Goal: Task Accomplishment & Management: Complete application form

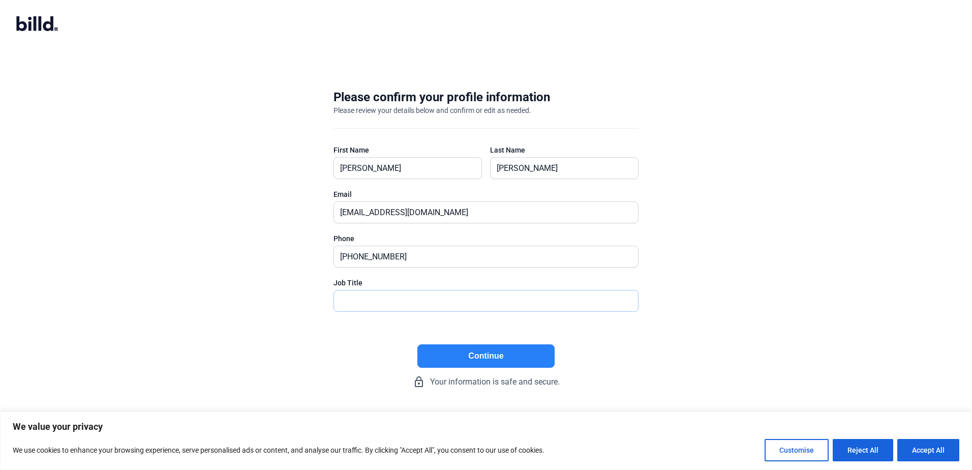
click at [379, 302] on input "text" at bounding box center [486, 300] width 304 height 21
type input "President"
click at [473, 356] on button "Continue" at bounding box center [485, 355] width 137 height 23
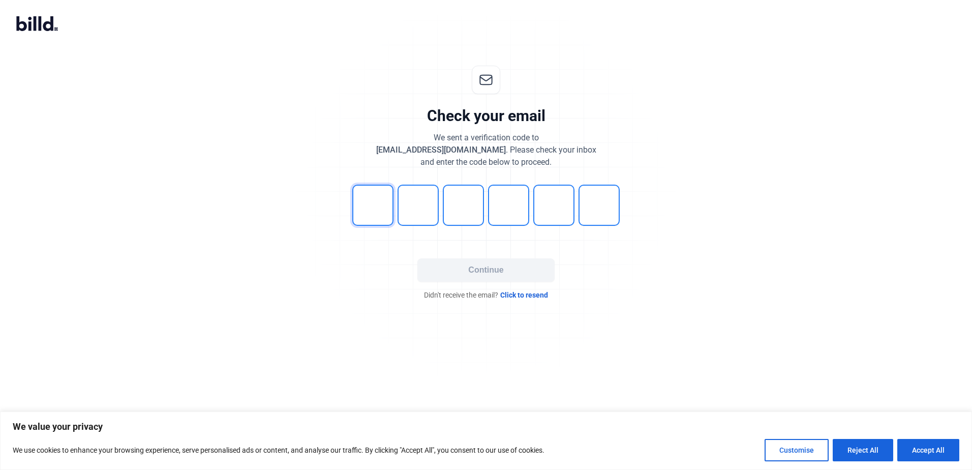
drag, startPoint x: 356, startPoint y: 202, endPoint x: 622, endPoint y: 223, distance: 267.6
click at [622, 223] on div at bounding box center [485, 204] width 305 height 41
type input "5"
type input "2"
type input "3"
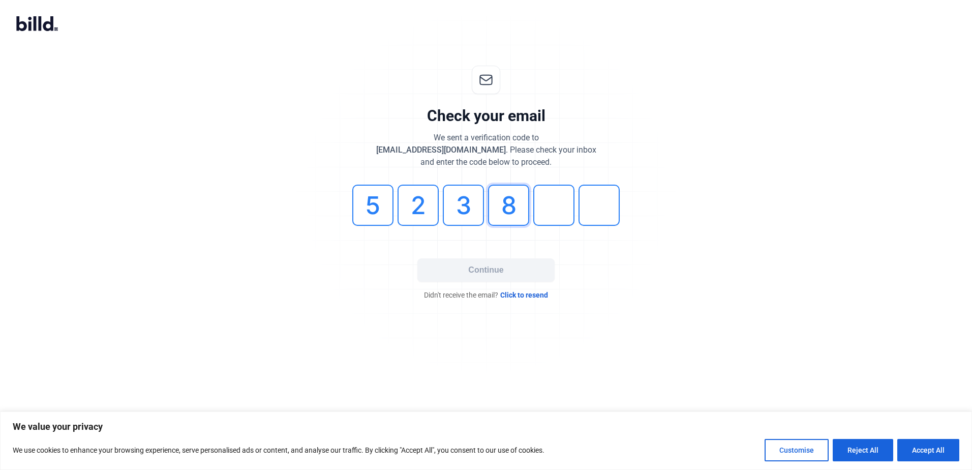
type input "8"
type input "1"
type input "8"
click at [481, 266] on button "Continue" at bounding box center [485, 269] width 137 height 23
